Goal: Task Accomplishment & Management: Use online tool/utility

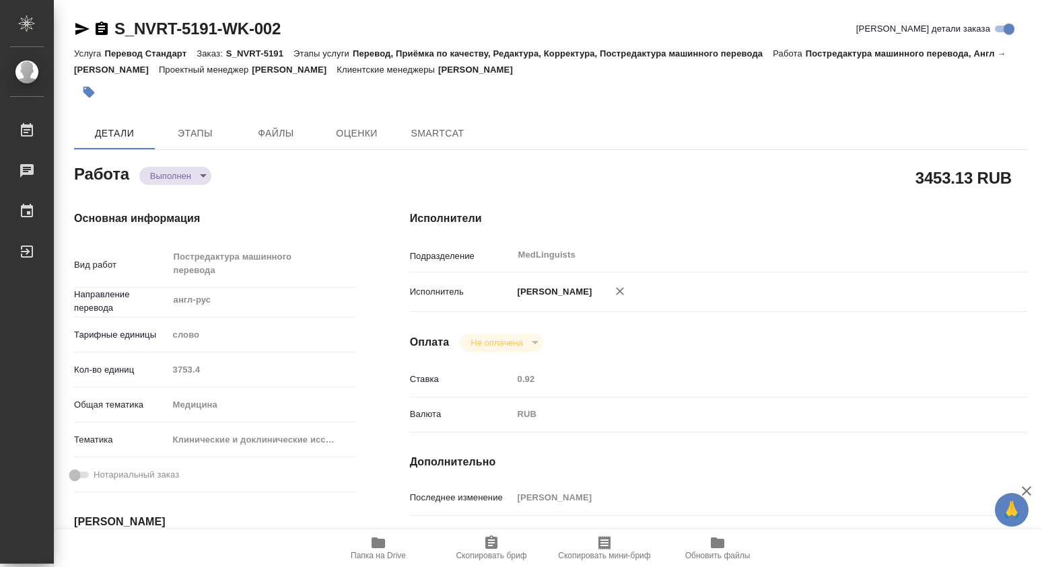
type textarea "x"
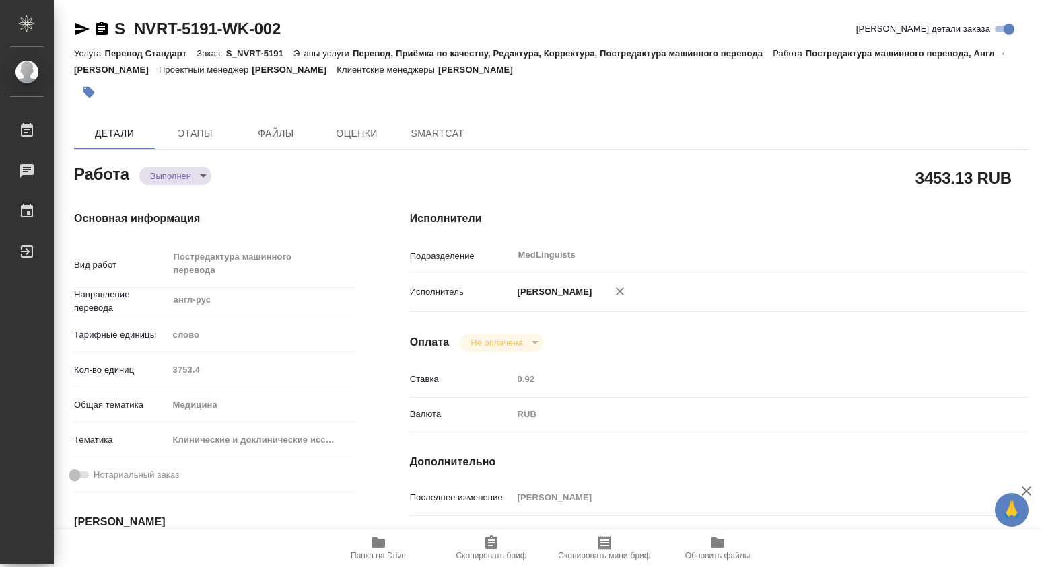
type textarea "x"
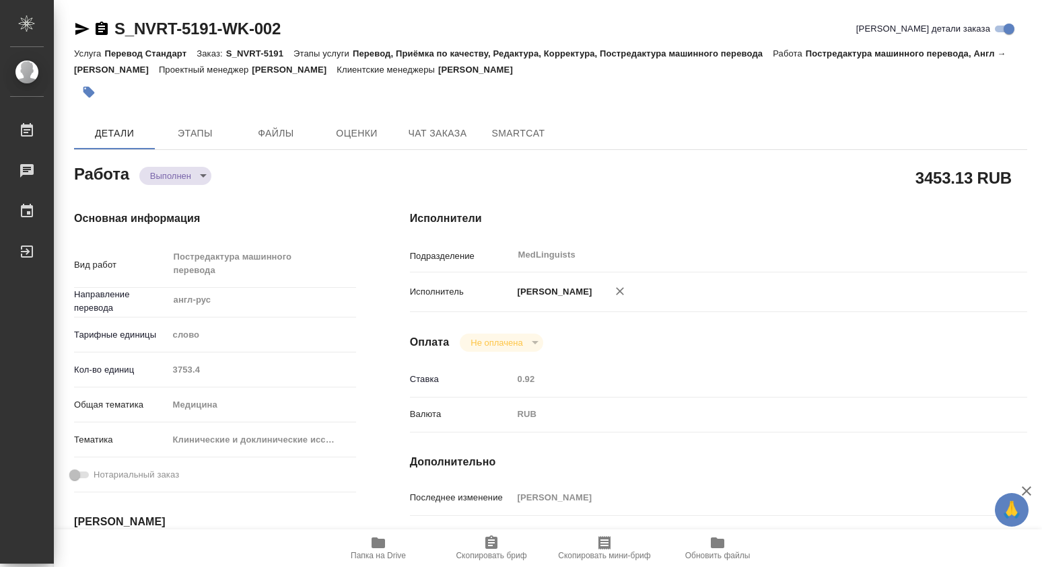
type textarea "x"
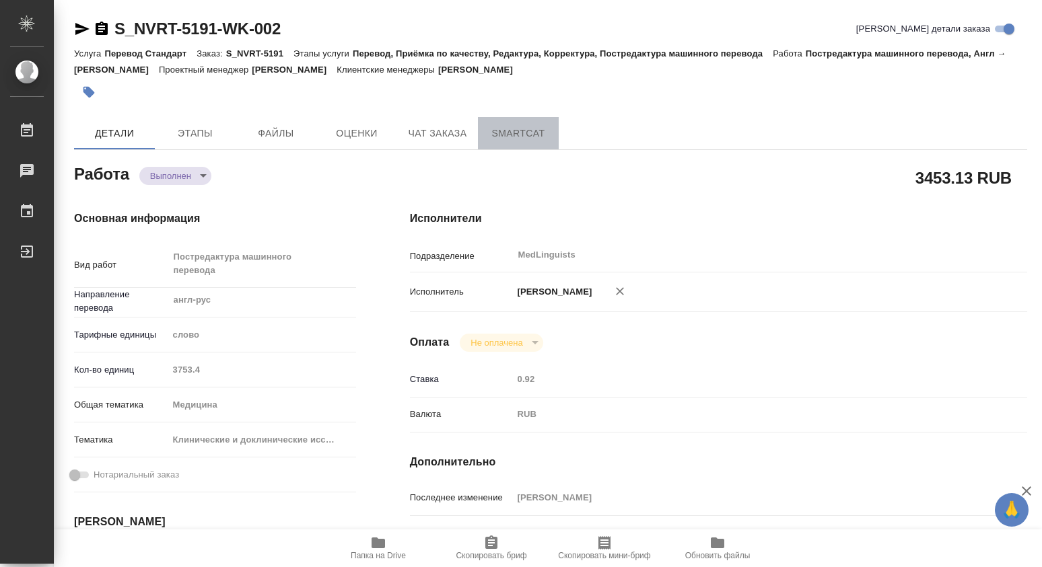
click at [508, 132] on span "SmartCat" at bounding box center [518, 133] width 65 height 17
type textarea "x"
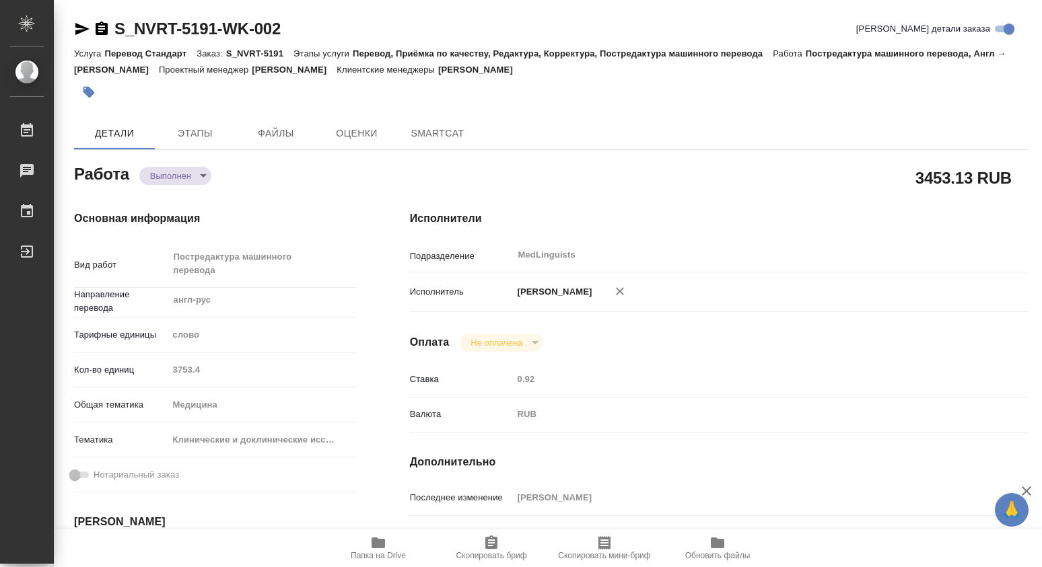
type textarea "x"
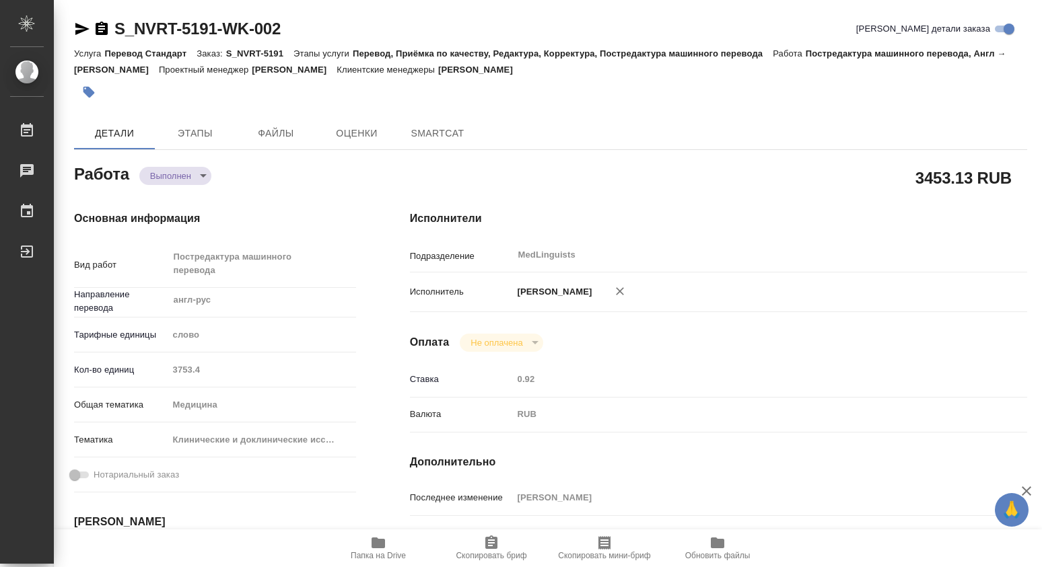
type textarea "x"
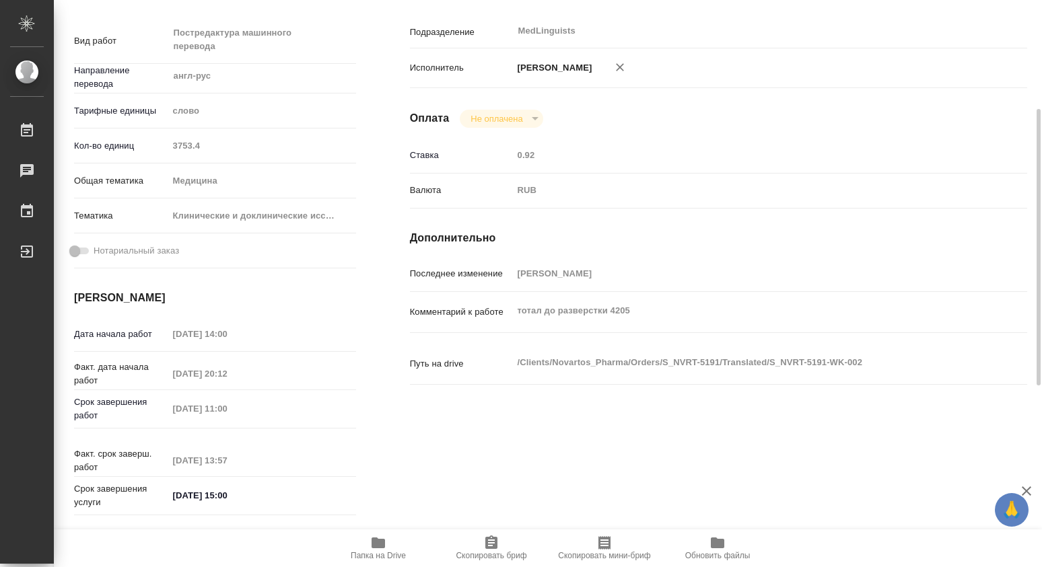
scroll to position [448, 0]
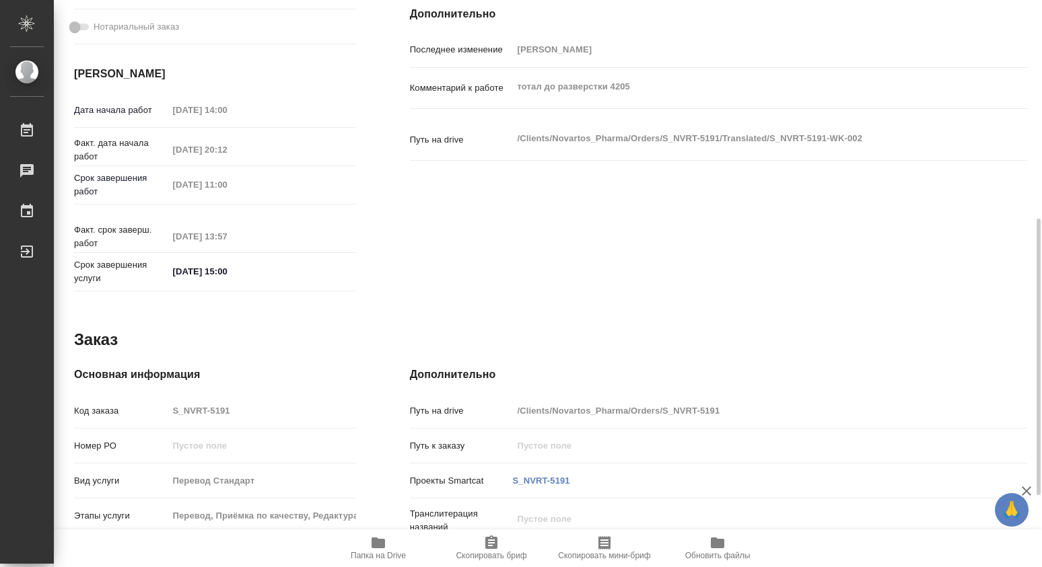
type textarea "x"
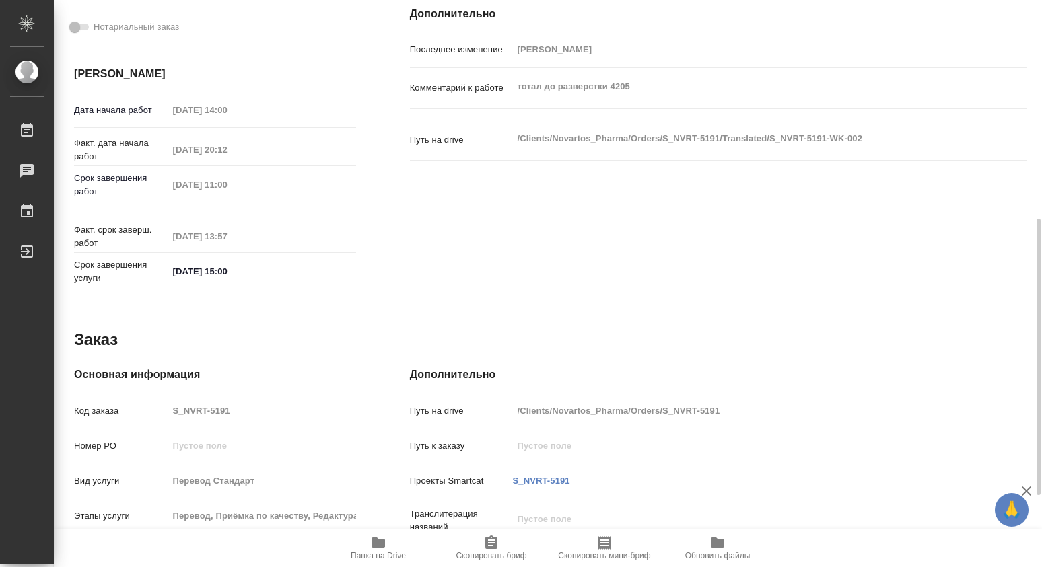
type textarea "x"
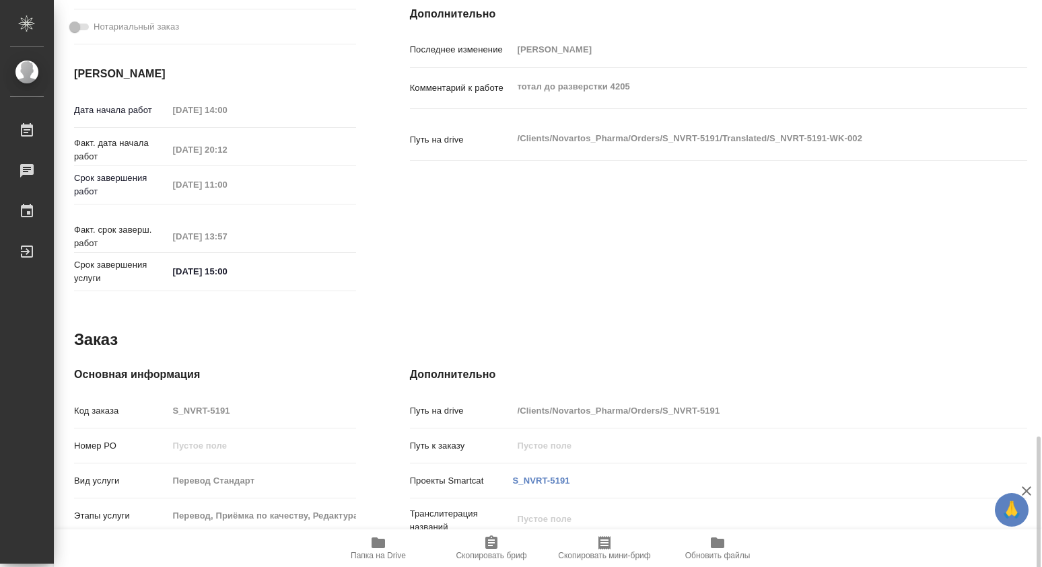
scroll to position [594, 0]
